Goal: Register for event/course

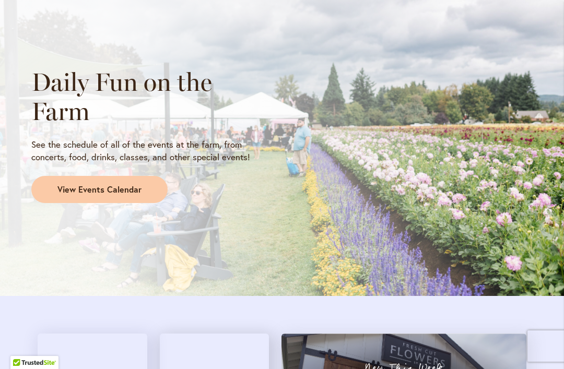
scroll to position [961, 0]
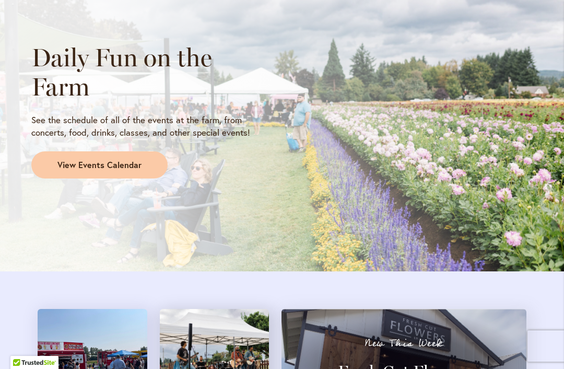
click at [83, 159] on span "View Events Calendar" at bounding box center [99, 165] width 84 height 12
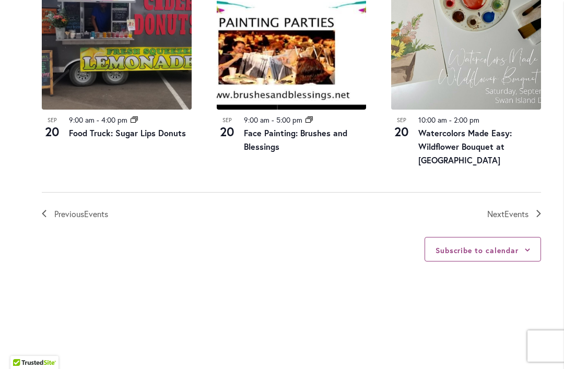
scroll to position [1254, 0]
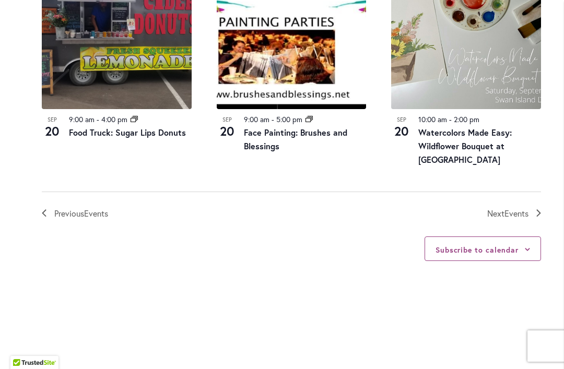
click at [519, 208] on span "Events" at bounding box center [517, 213] width 24 height 11
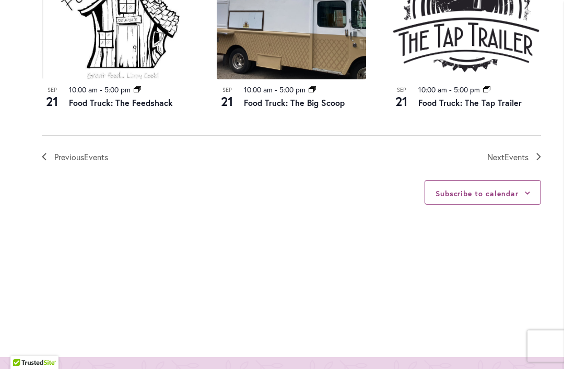
scroll to position [1314, 0]
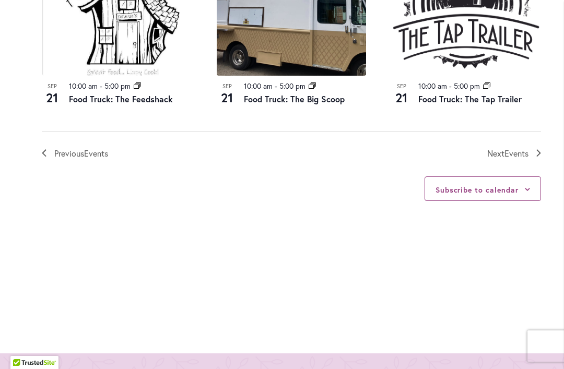
click at [517, 148] on span "Events" at bounding box center [517, 153] width 24 height 11
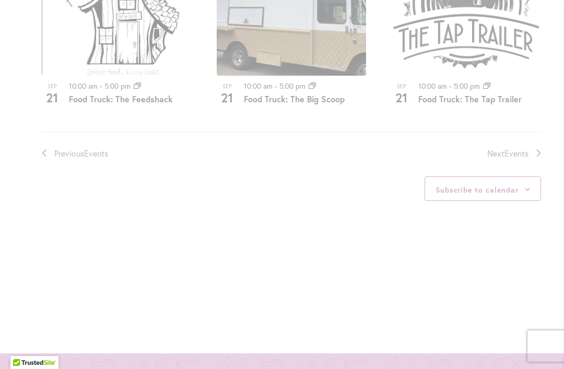
scroll to position [534, 0]
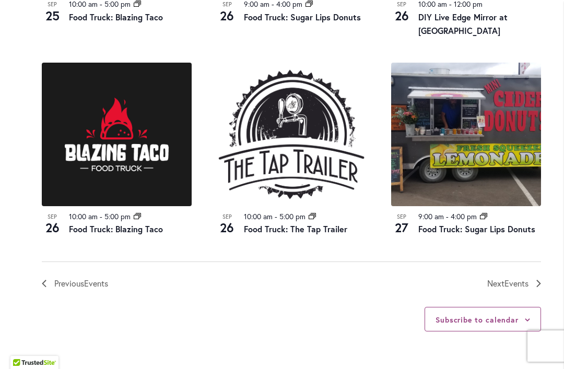
click at [515, 278] on span "Events" at bounding box center [517, 283] width 24 height 11
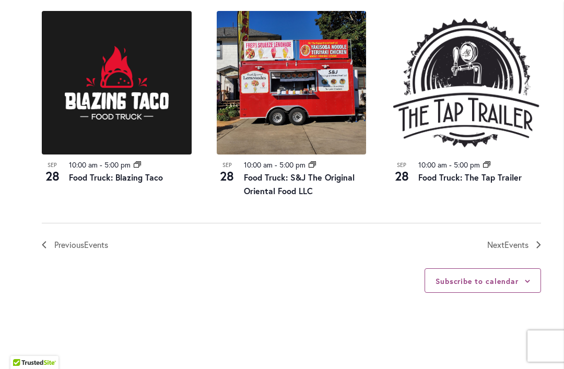
click at [518, 239] on span "Events" at bounding box center [517, 244] width 24 height 11
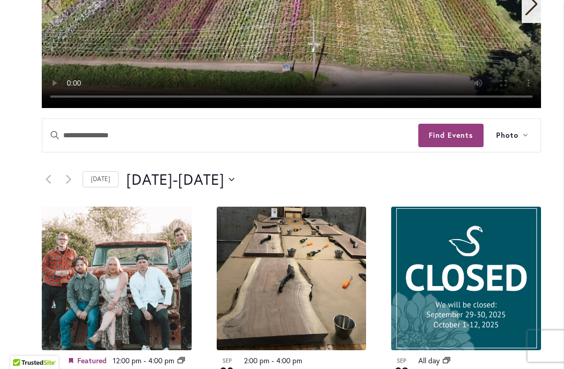
scroll to position [414, 0]
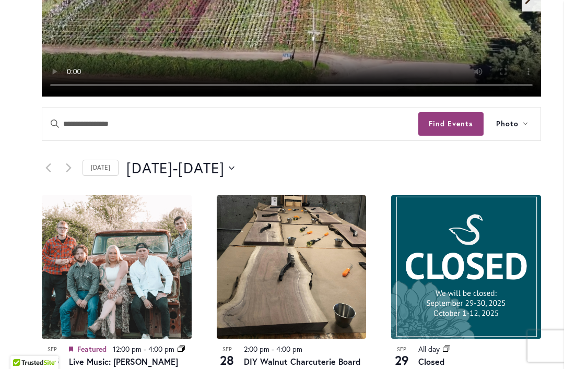
click at [511, 125] on span "Photo" at bounding box center [507, 124] width 22 height 12
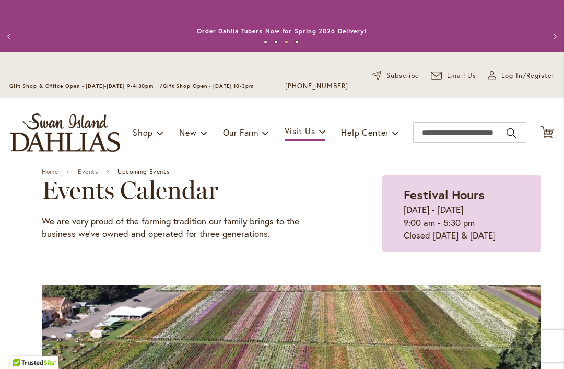
scroll to position [0, 0]
